Goal: Task Accomplishment & Management: Manage account settings

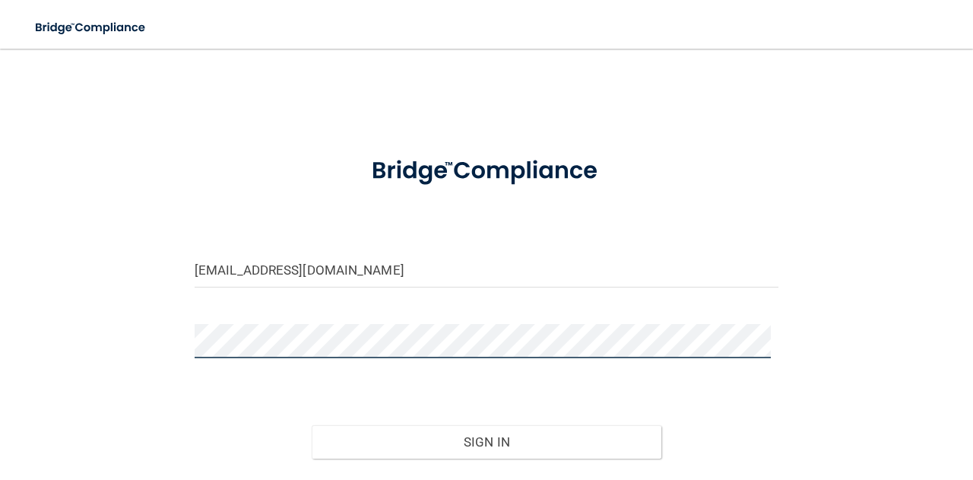
click at [312, 425] on button "Sign In" at bounding box center [487, 441] width 350 height 33
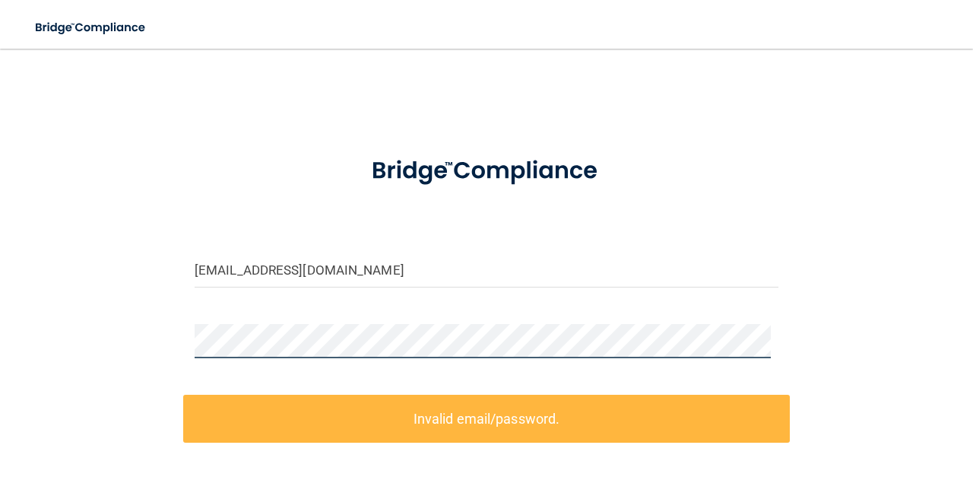
click at [66, 369] on div "[EMAIL_ADDRESS][DOMAIN_NAME] Invalid email/password. You don't have permission …" at bounding box center [486, 332] width 912 height 536
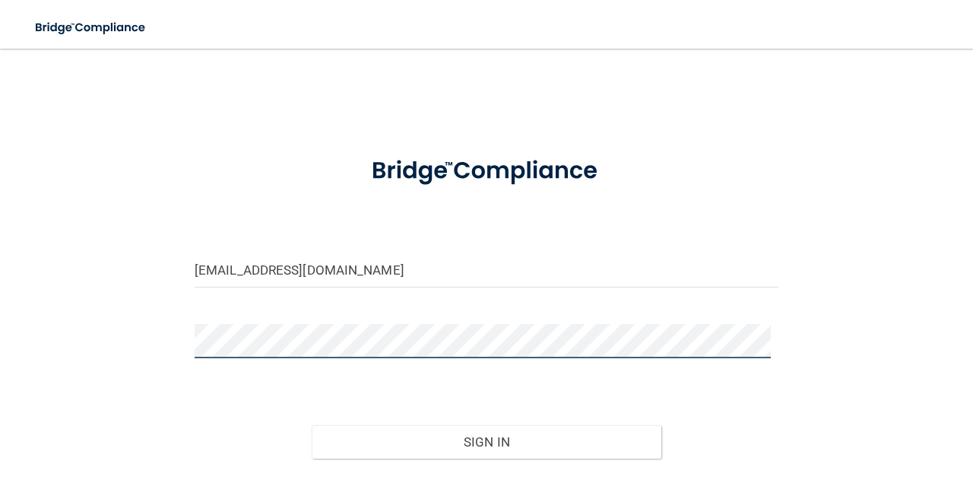
click at [312, 425] on button "Sign In" at bounding box center [487, 441] width 350 height 33
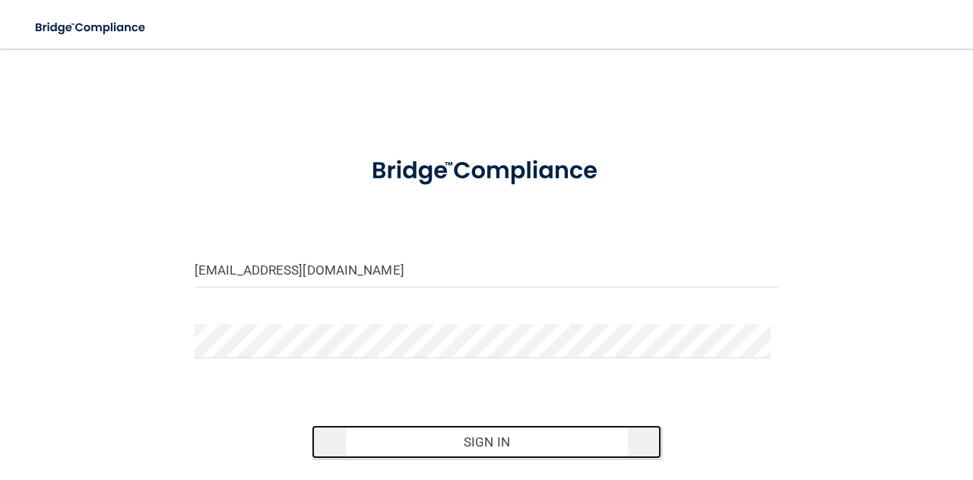
click at [526, 442] on button "Sign In" at bounding box center [487, 441] width 350 height 33
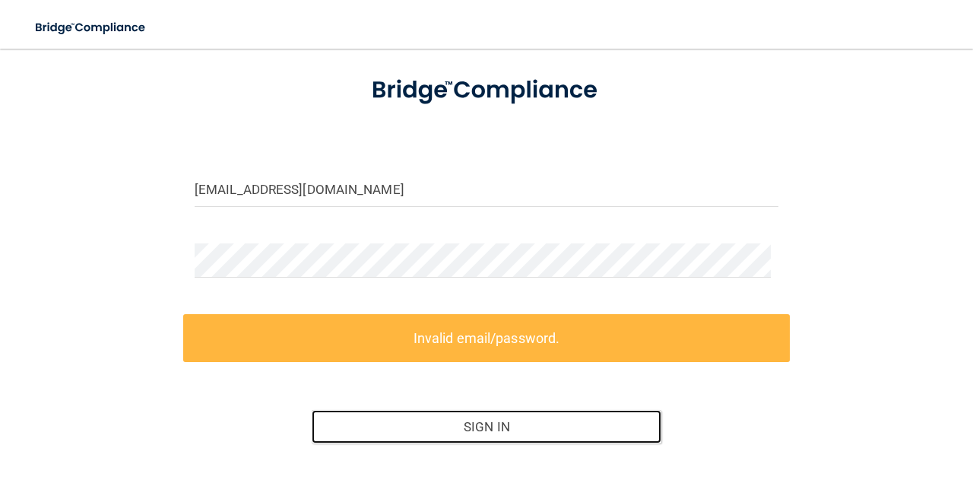
scroll to position [179, 0]
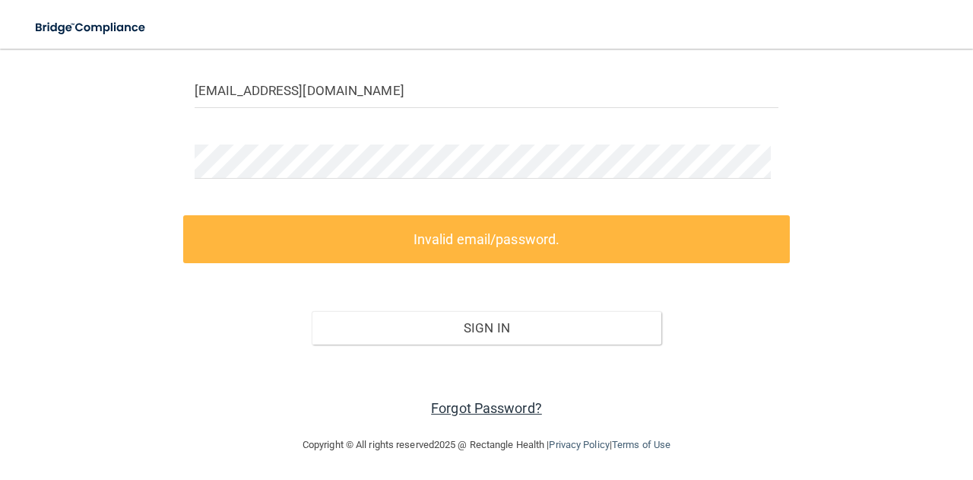
click at [455, 404] on link "Forgot Password?" at bounding box center [486, 408] width 111 height 16
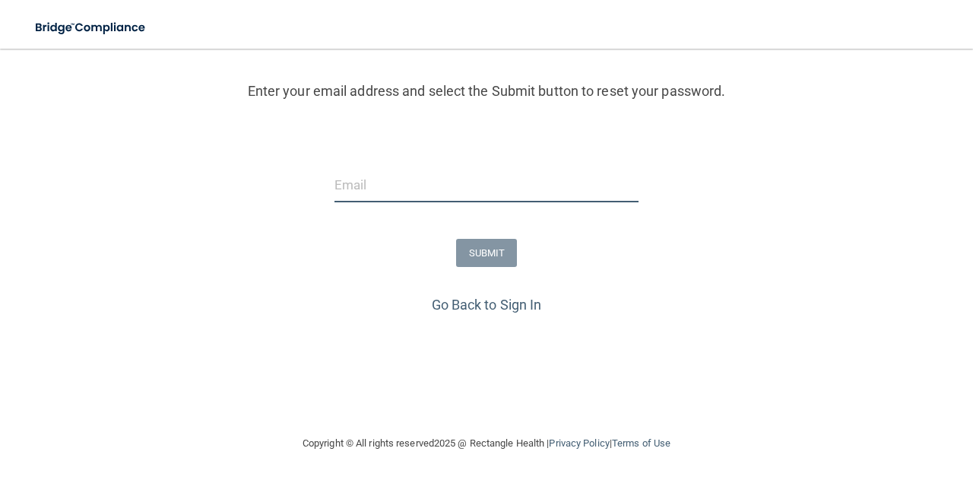
click at [376, 173] on input "email" at bounding box center [486, 185] width 304 height 34
type input "[EMAIL_ADDRESS][DOMAIN_NAME]"
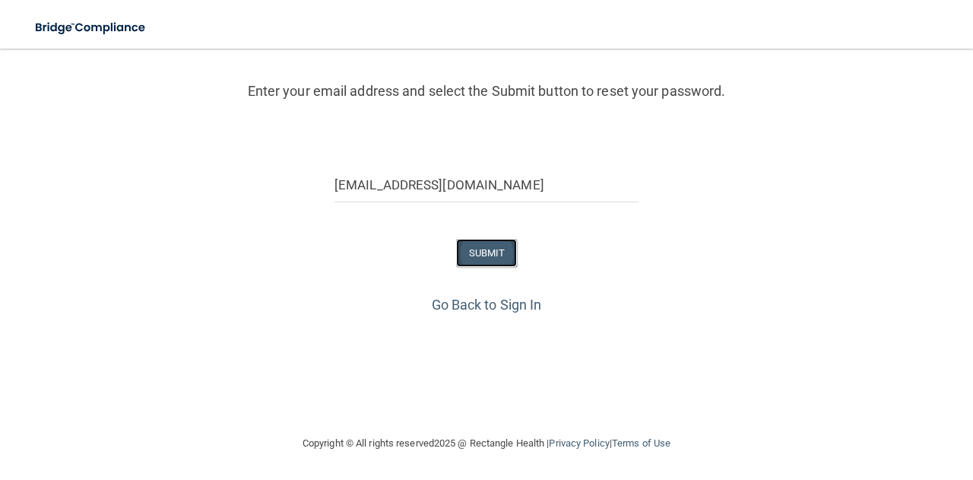
click at [472, 255] on button "SUBMIT" at bounding box center [487, 253] width 62 height 28
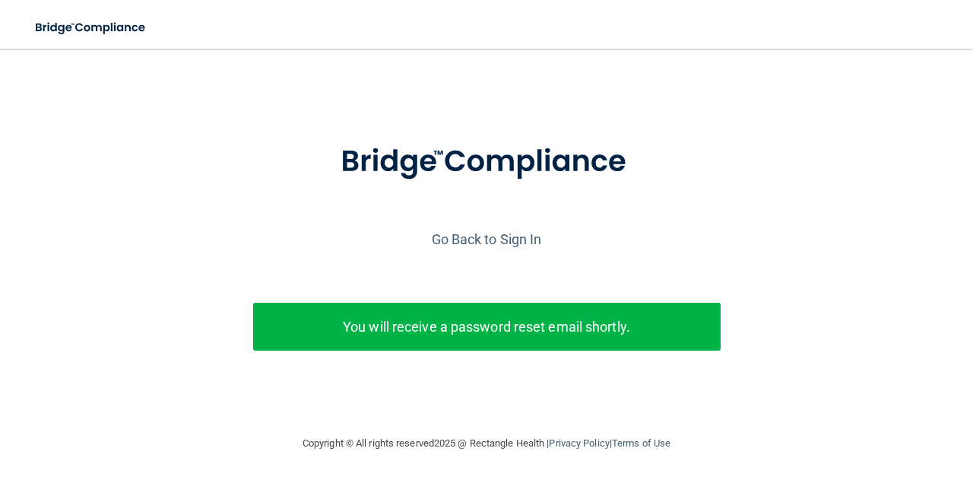
scroll to position [28, 0]
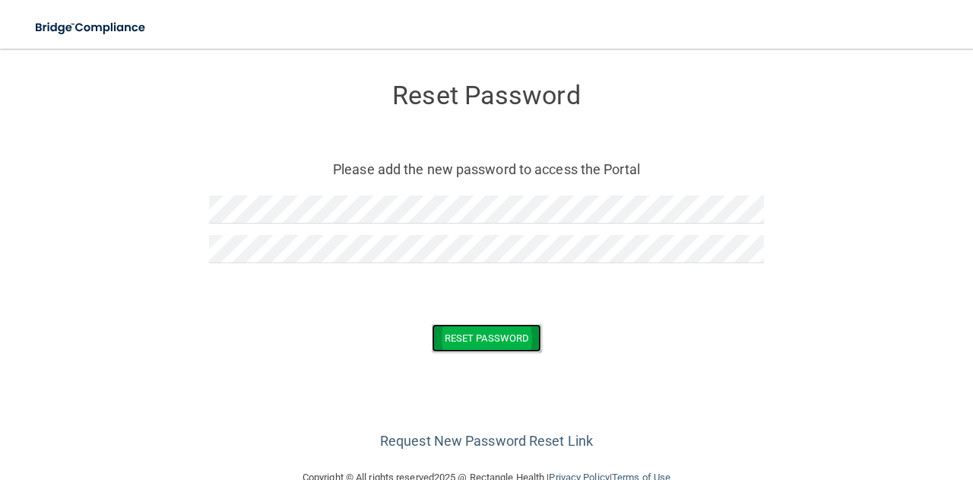
click at [476, 334] on button "Reset Password" at bounding box center [486, 338] width 109 height 28
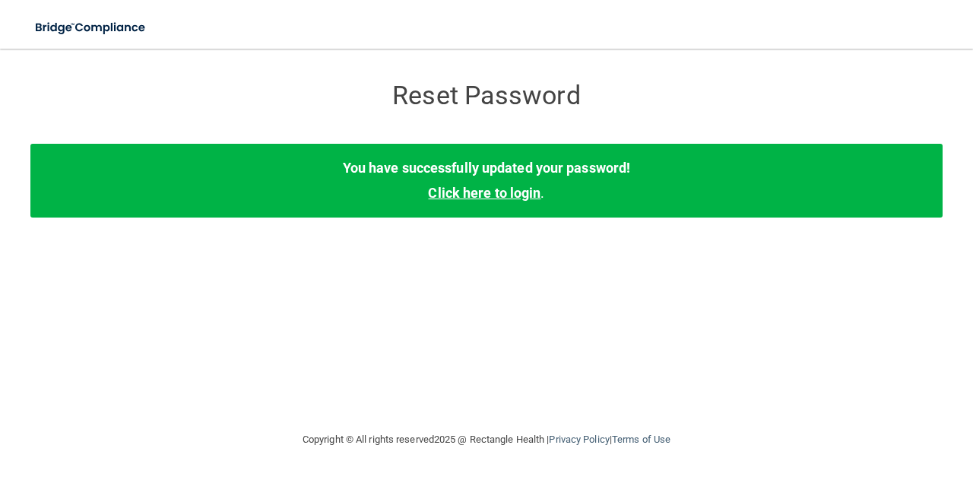
click at [518, 197] on link "Click here to login" at bounding box center [484, 193] width 113 height 16
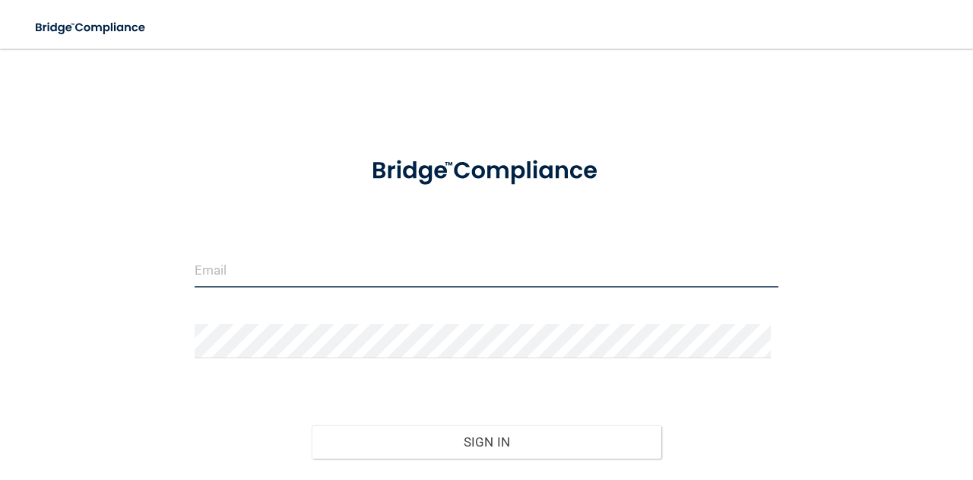
click at [251, 282] on input "email" at bounding box center [487, 270] width 584 height 34
type input "[EMAIL_ADDRESS][DOMAIN_NAME]"
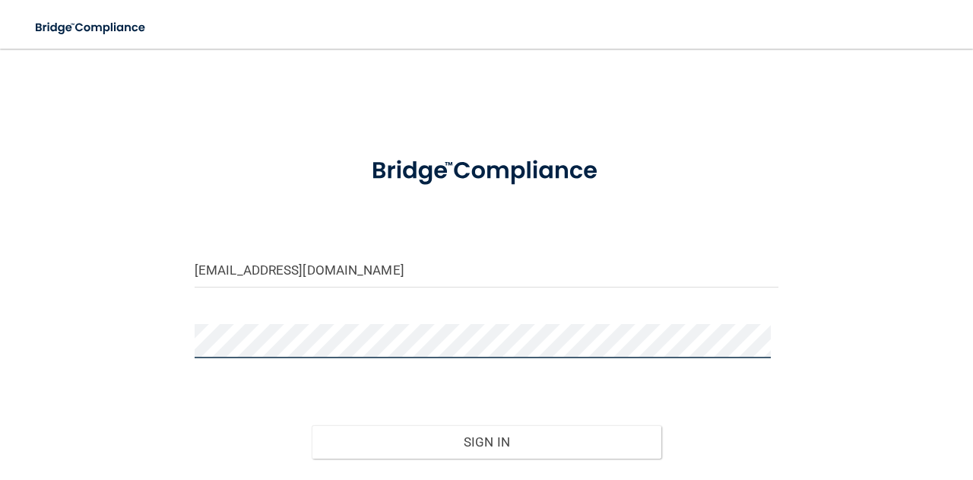
click at [312, 425] on button "Sign In" at bounding box center [487, 441] width 350 height 33
